Goal: Find specific page/section: Find specific page/section

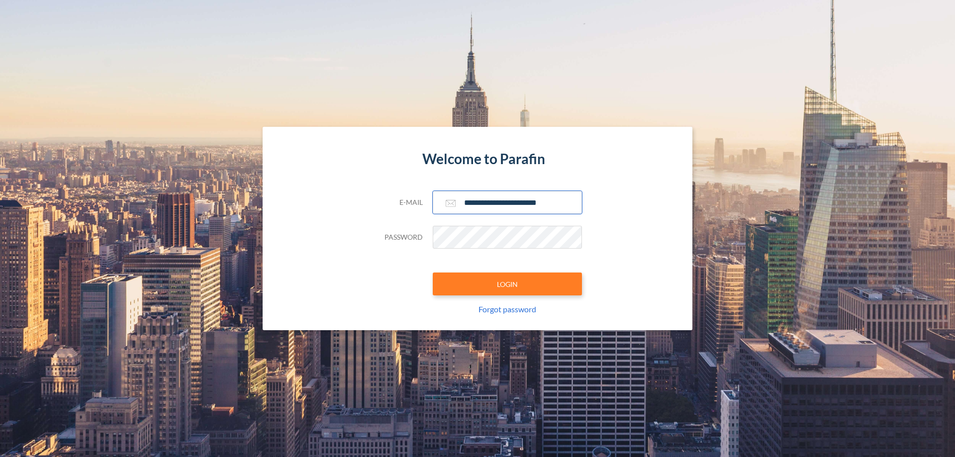
type input "**********"
click at [508, 284] on button "LOGIN" at bounding box center [507, 284] width 149 height 23
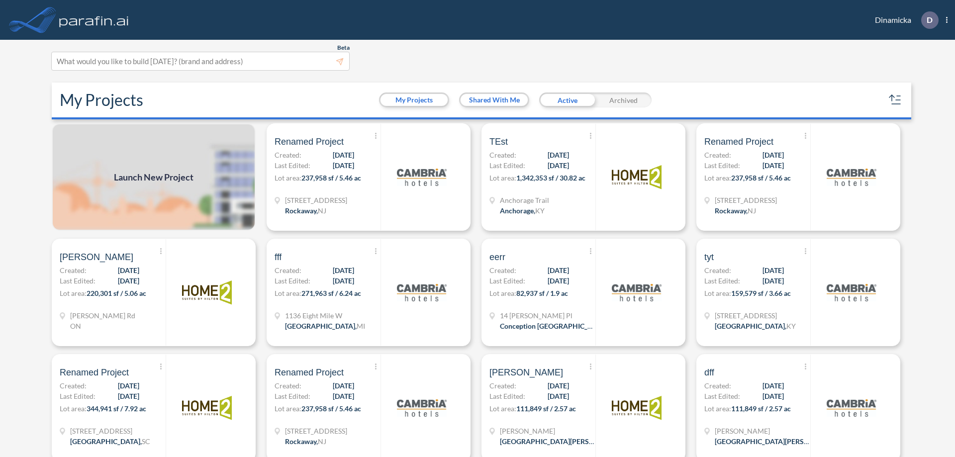
scroll to position [2, 0]
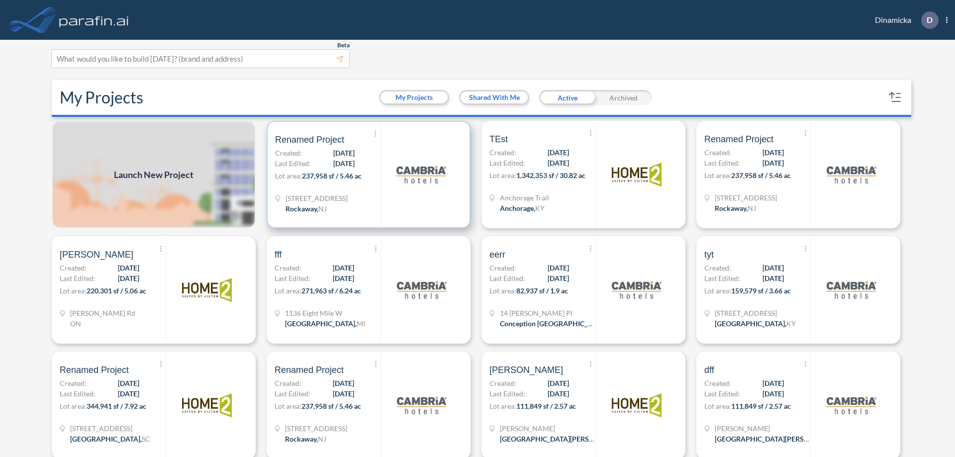
click at [367, 175] on p "Lot area: 237,958 sf / 5.46 ac" at bounding box center [328, 178] width 106 height 14
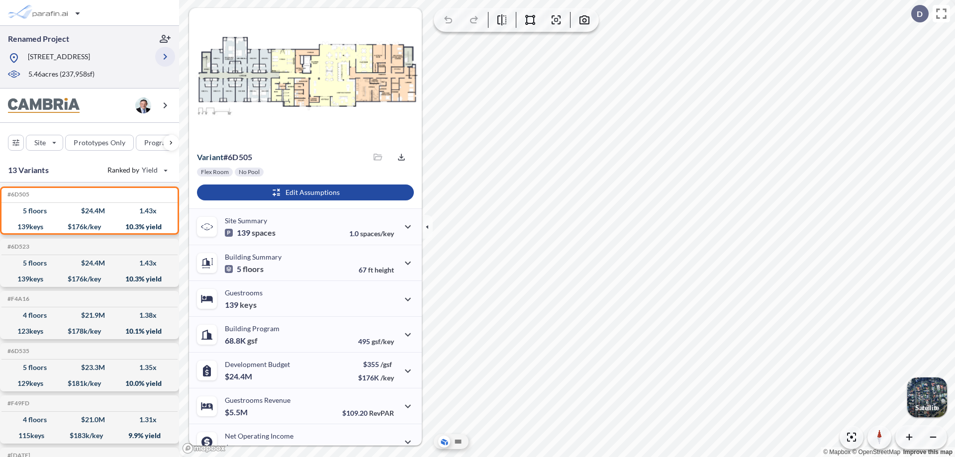
click at [165, 57] on icon "button" at bounding box center [165, 57] width 12 height 12
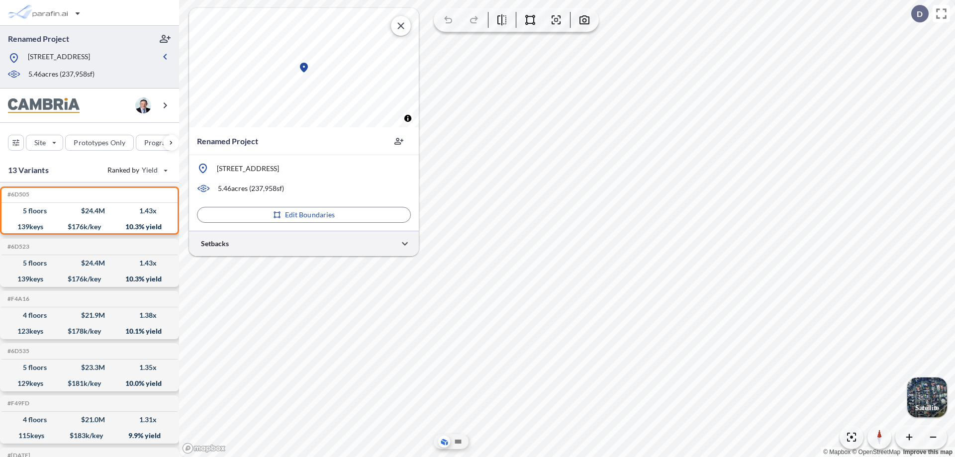
click at [304, 243] on div at bounding box center [304, 243] width 230 height 25
